Goal: Navigation & Orientation: Find specific page/section

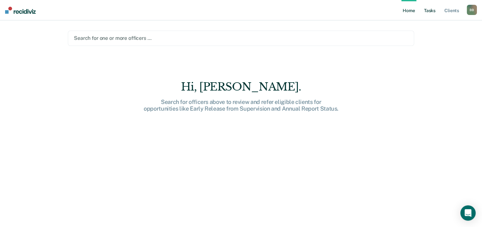
click at [431, 11] on link "Tasks" at bounding box center [430, 10] width 14 height 20
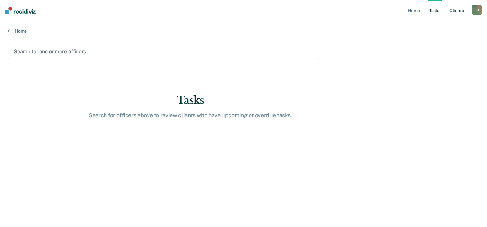
click at [457, 12] on link "Client s" at bounding box center [456, 10] width 17 height 20
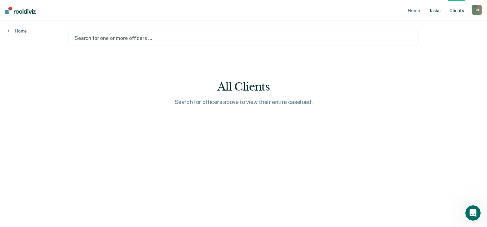
click at [440, 10] on link "Tasks" at bounding box center [434, 10] width 14 height 20
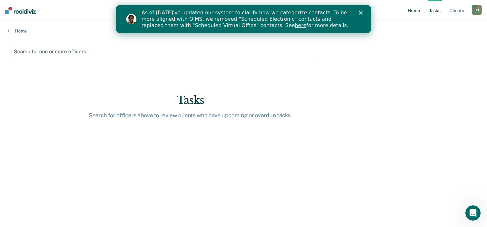
click at [417, 11] on link "Home" at bounding box center [413, 10] width 15 height 20
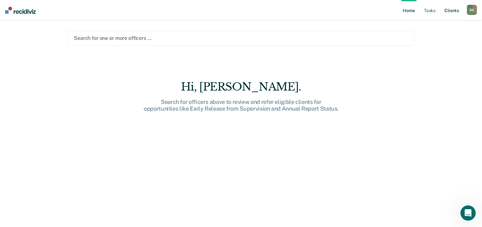
click at [447, 12] on link "Client s" at bounding box center [451, 10] width 17 height 20
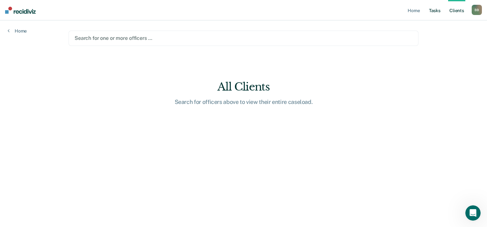
click at [433, 13] on link "Tasks" at bounding box center [434, 10] width 14 height 20
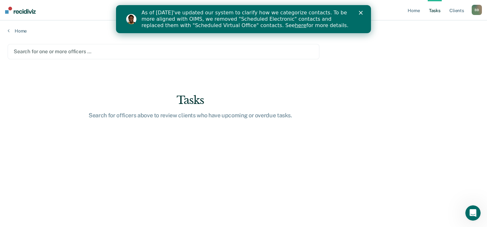
click at [295, 27] on link "here" at bounding box center [300, 25] width 11 height 6
click at [477, 11] on div "B B" at bounding box center [476, 10] width 10 height 10
click at [436, 27] on link "Profile" at bounding box center [450, 25] width 51 height 5
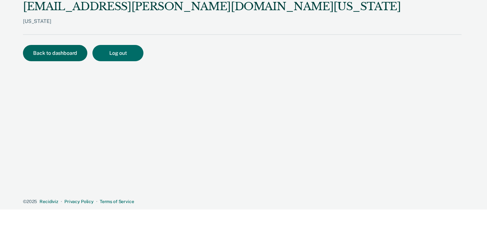
click at [53, 57] on button "Back to dashboard" at bounding box center [55, 53] width 64 height 16
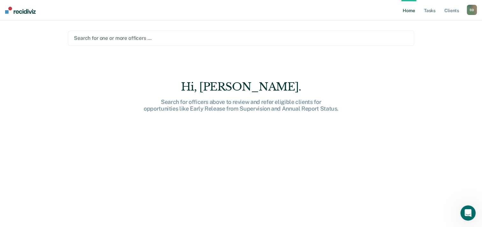
click at [470, 12] on div "B B" at bounding box center [472, 10] width 10 height 10
click at [432, 42] on link "Log Out" at bounding box center [445, 41] width 51 height 5
